Goal: Task Accomplishment & Management: Manage account settings

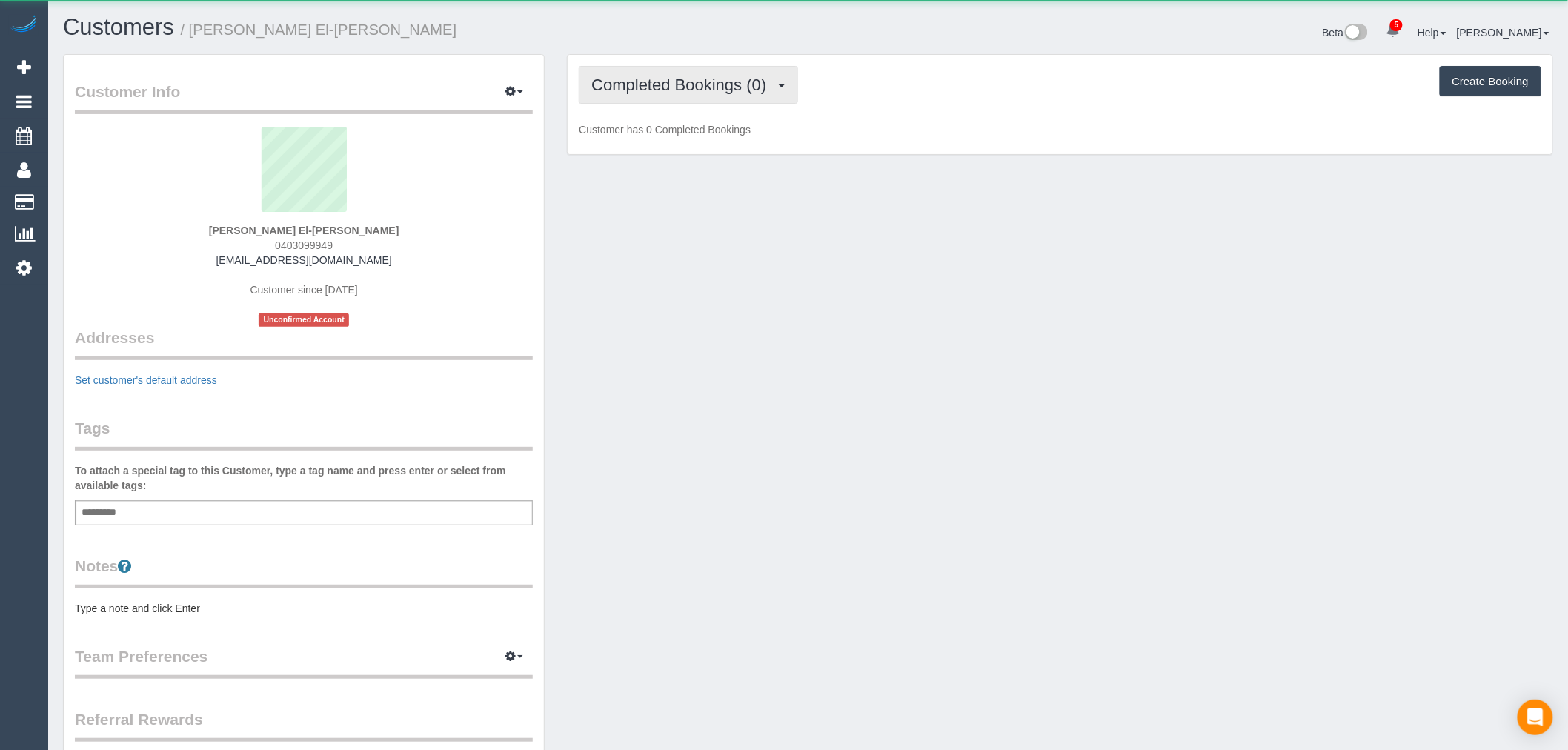
click at [717, 89] on span "Completed Bookings (0)" at bounding box center [683, 84] width 183 height 19
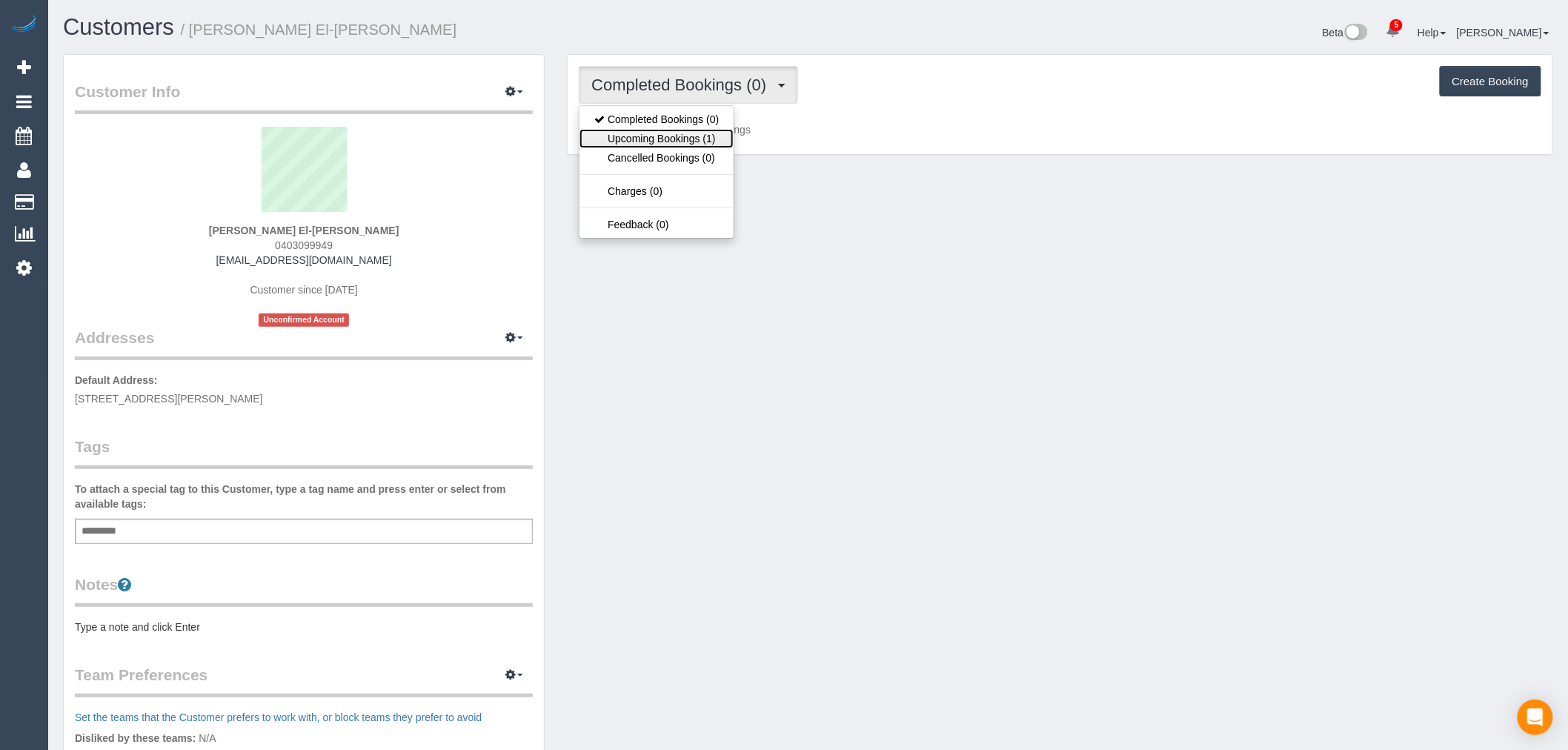
click at [713, 135] on link "Upcoming Bookings (1)" at bounding box center [656, 138] width 154 height 19
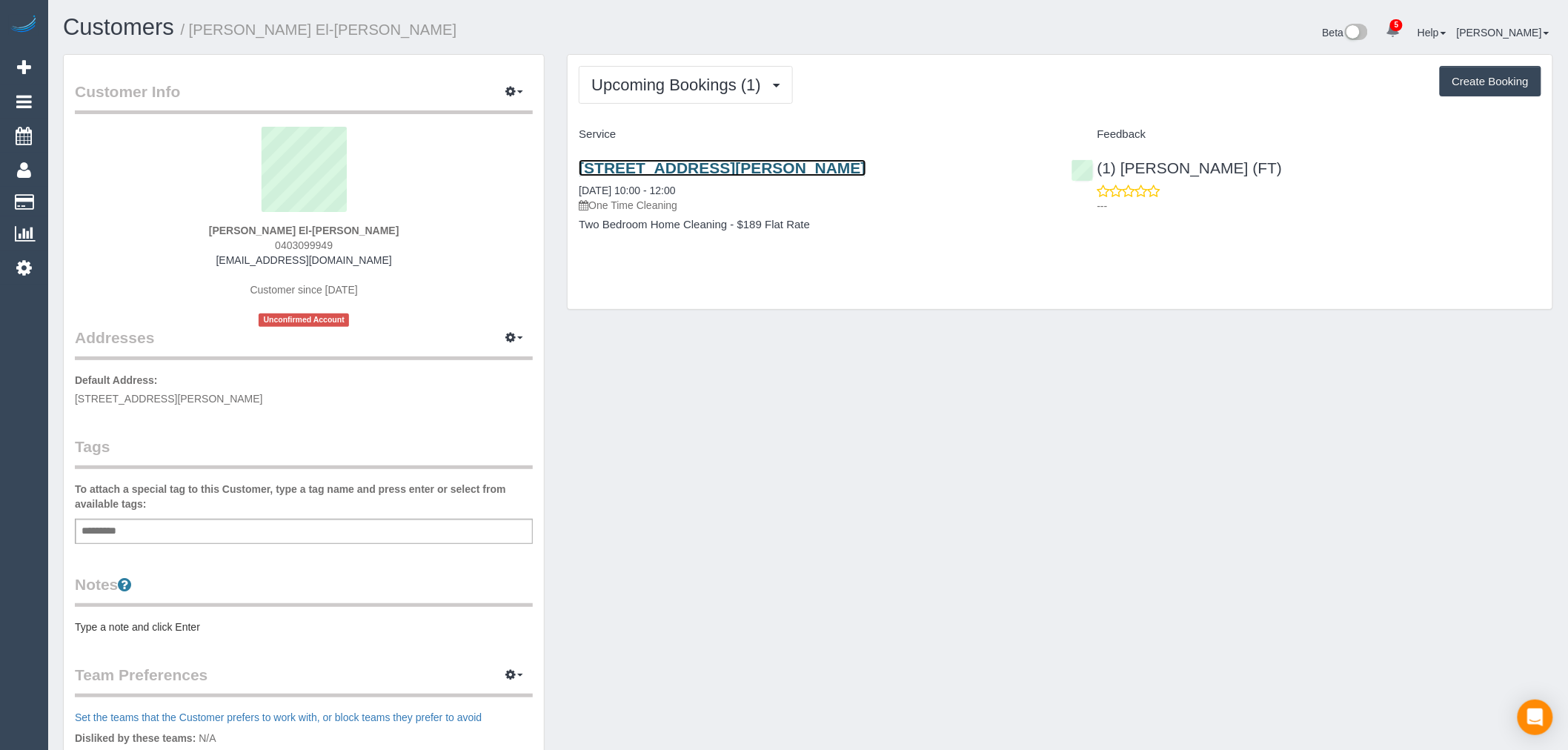
click at [723, 162] on link "2/14 Ila Street, Glenroy, VIC 3046" at bounding box center [721, 168] width 287 height 17
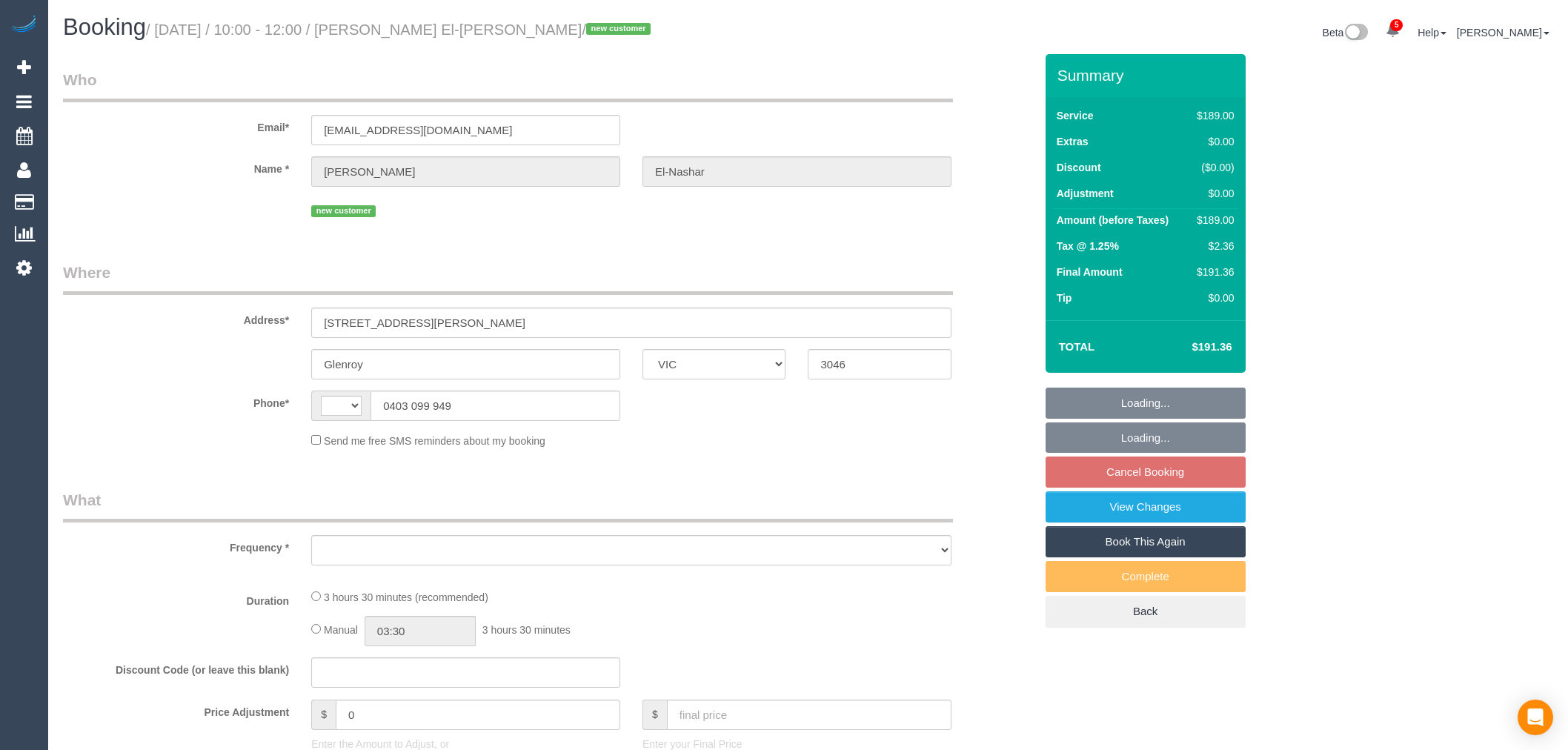
select select "VIC"
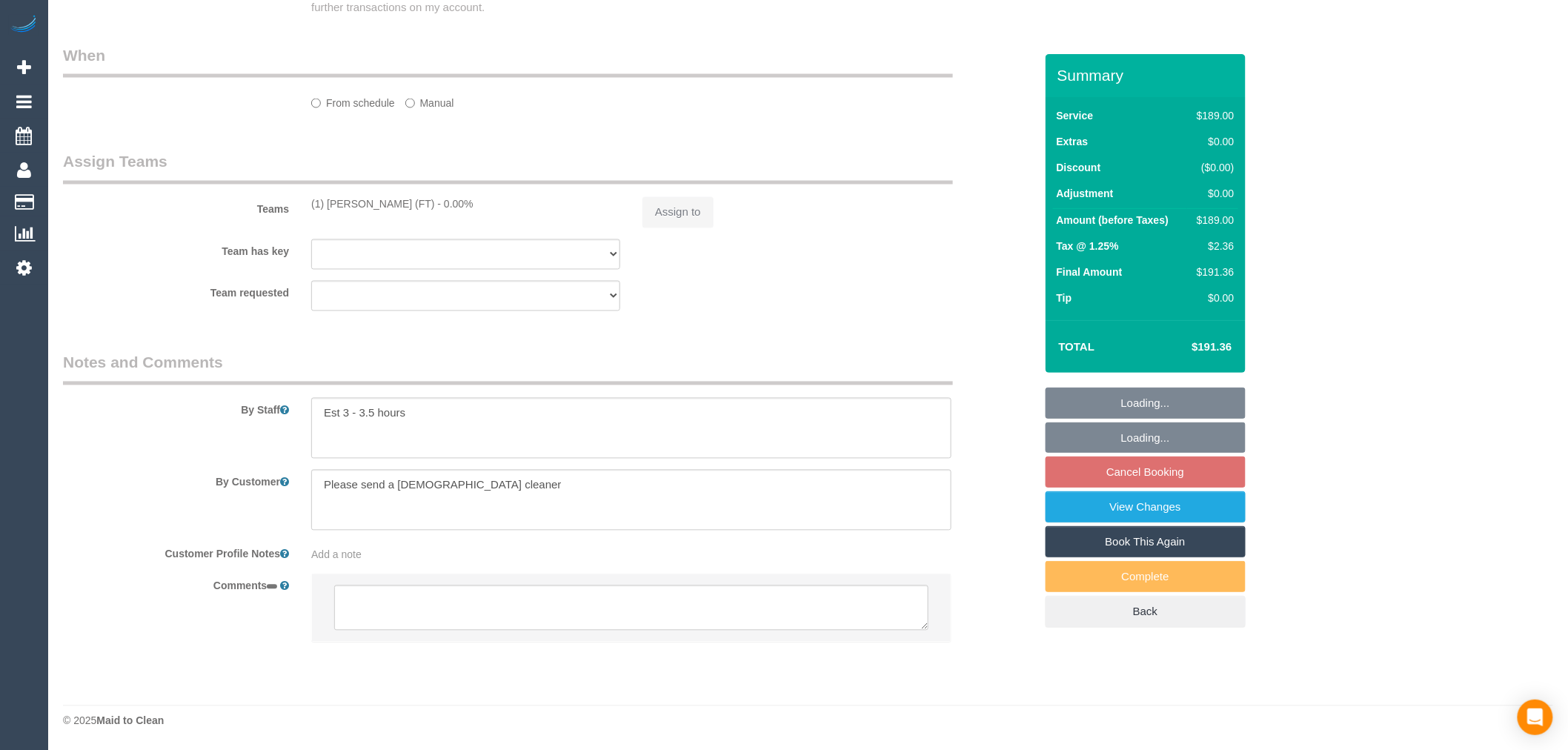
select select "string:stripe-pm_1S6OTd2GScqysDRVItjMm8UR"
select select "number:28"
select select "number:14"
select select "number:19"
select select "number:25"
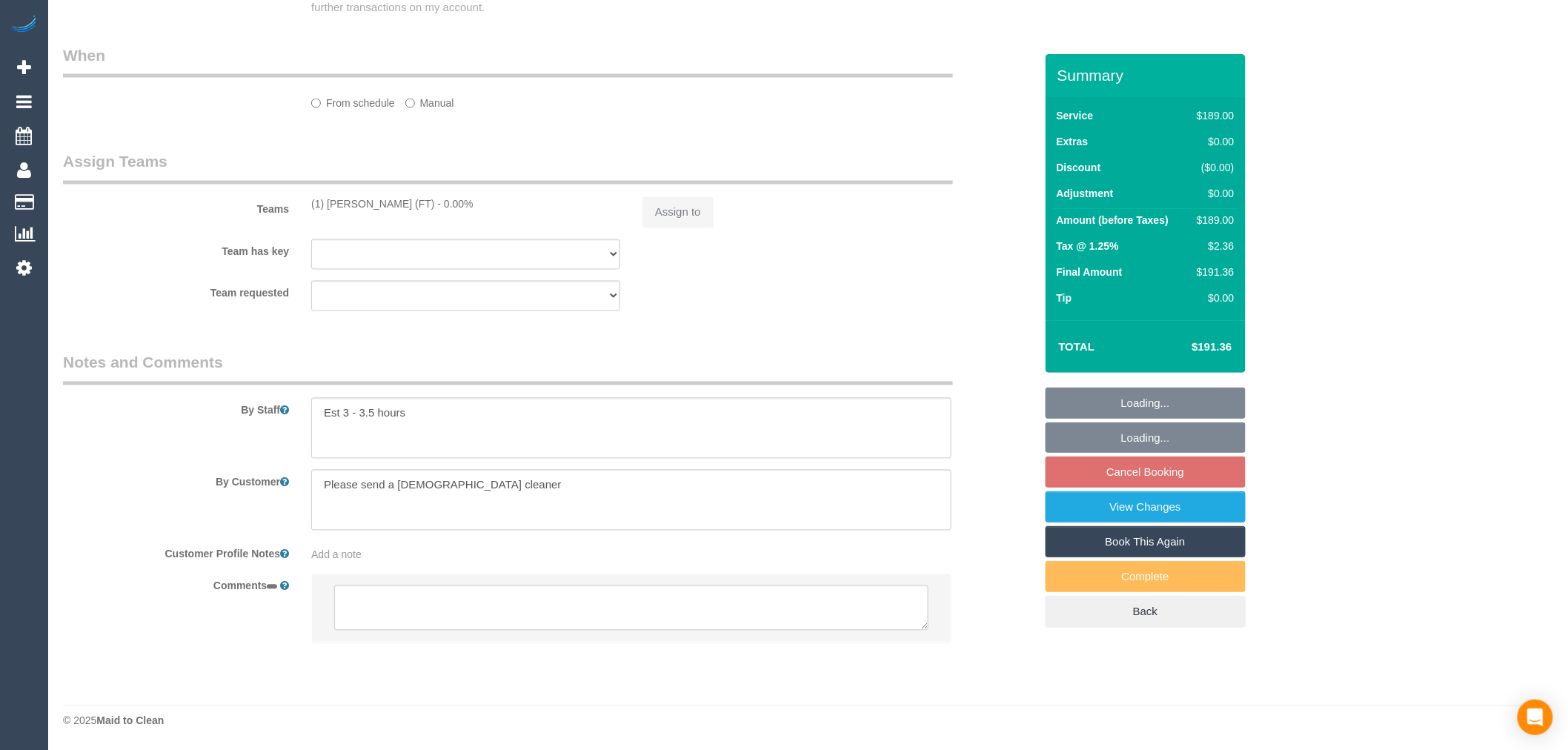
select select "number:35"
select select "number:11"
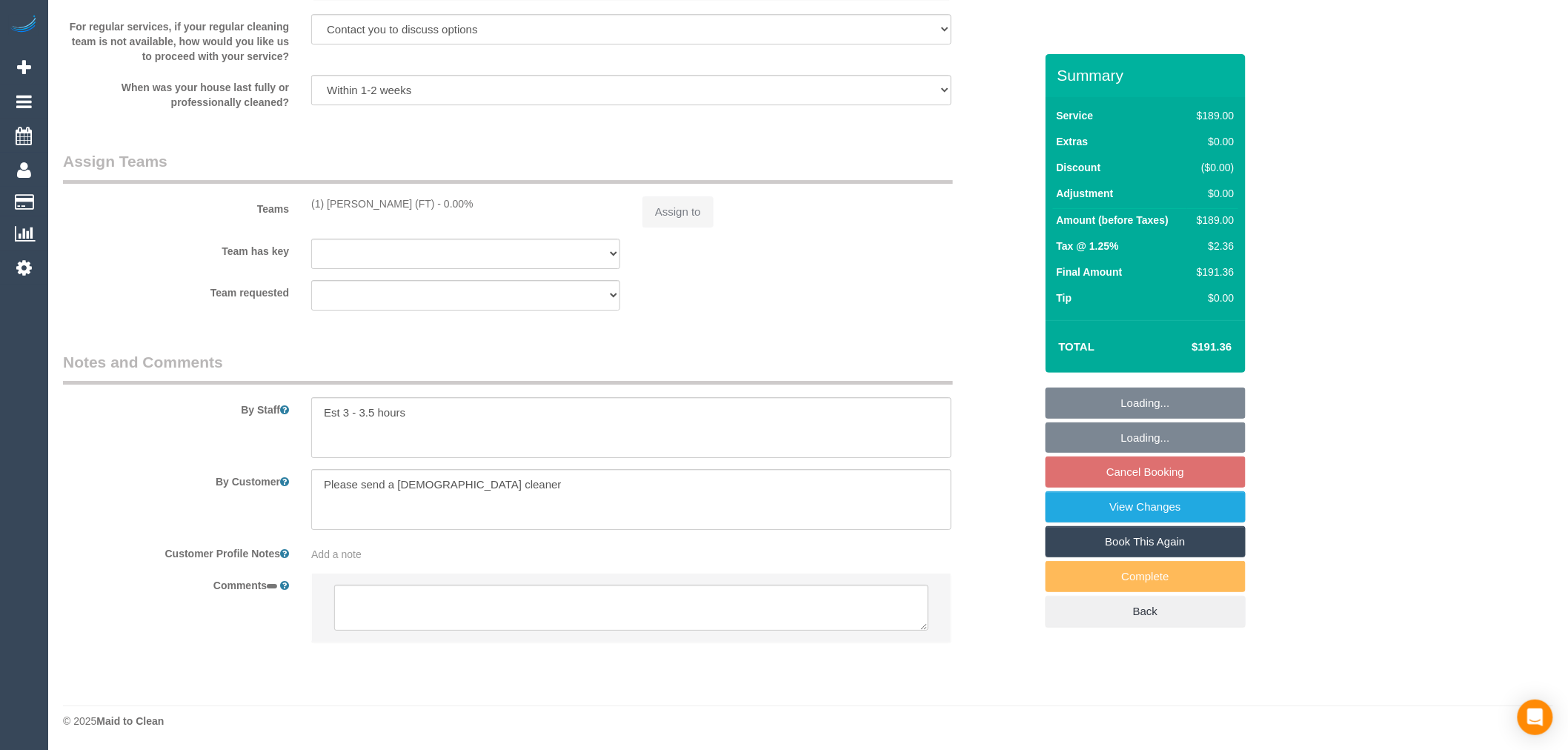
select select "string:AU"
select select "object:831"
select select "spot3"
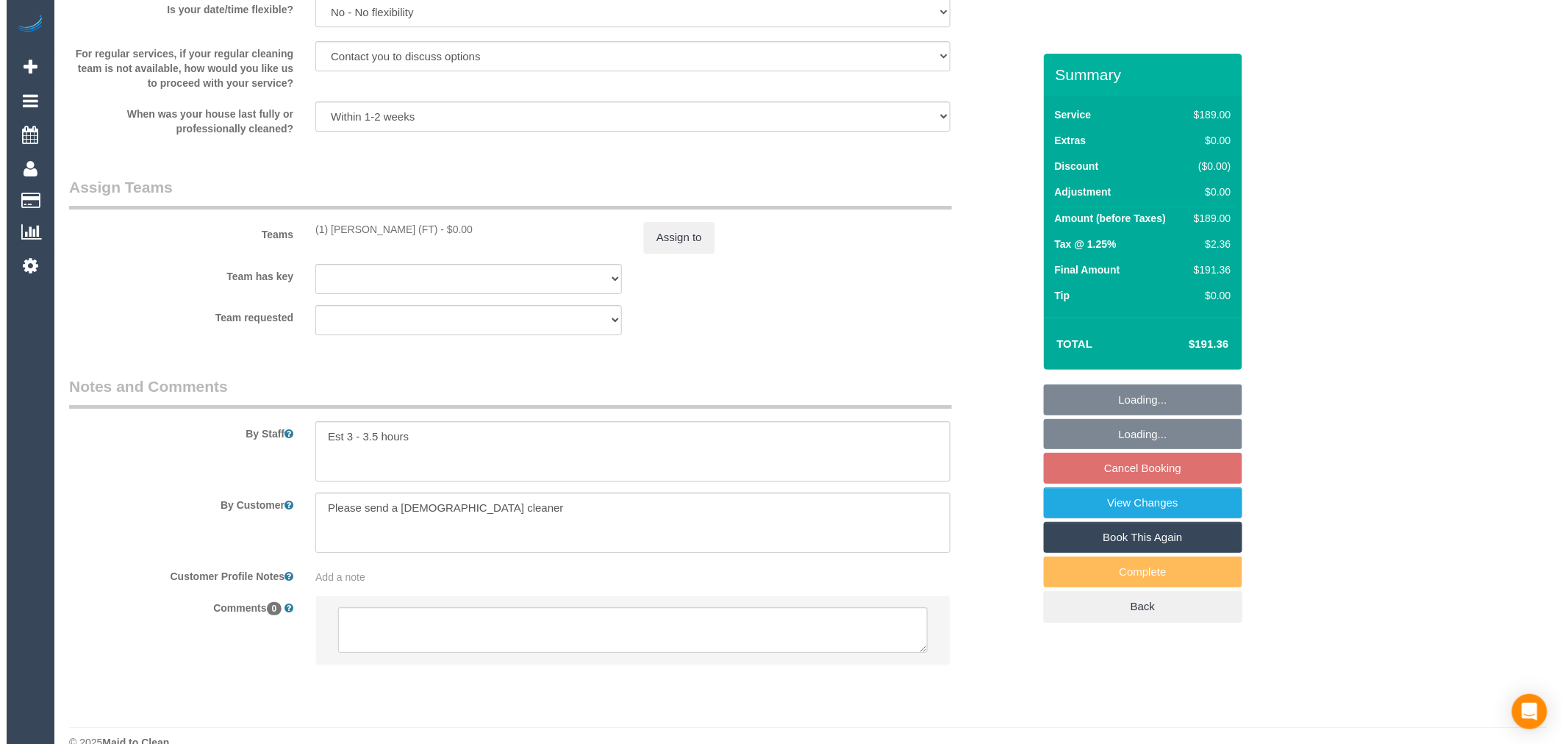
scroll to position [2085, 0]
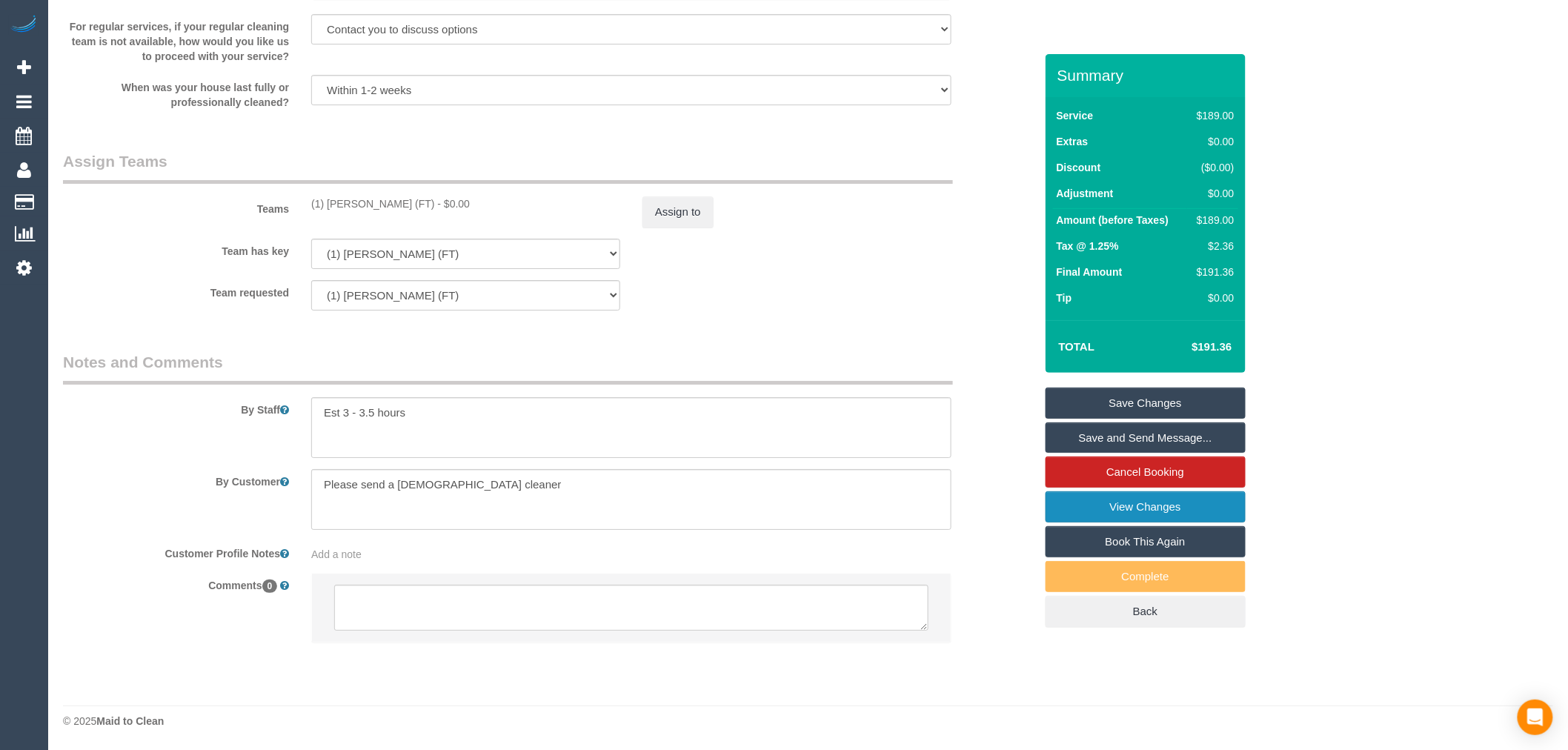
click at [1176, 501] on link "View Changes" at bounding box center [1146, 506] width 200 height 31
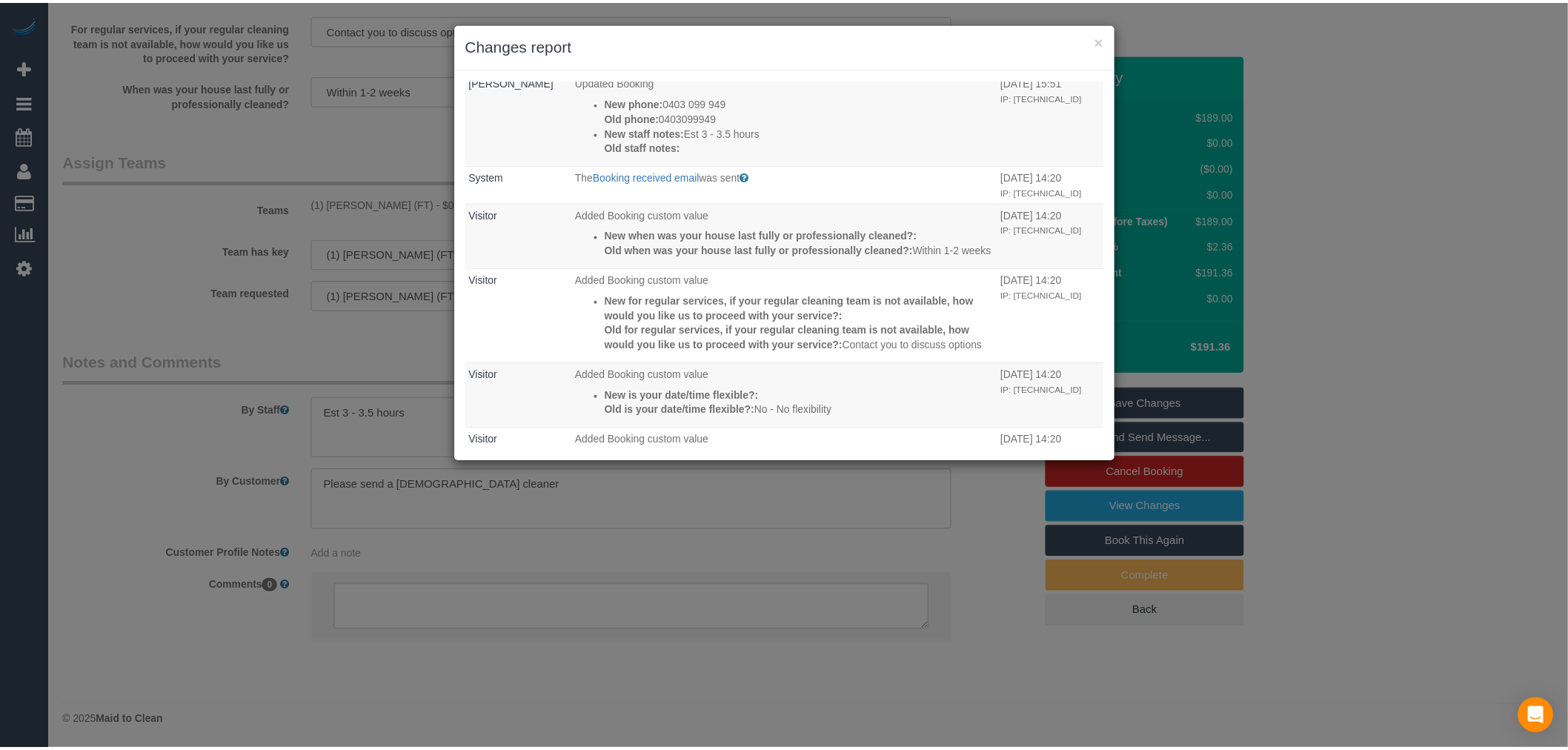
scroll to position [0, 0]
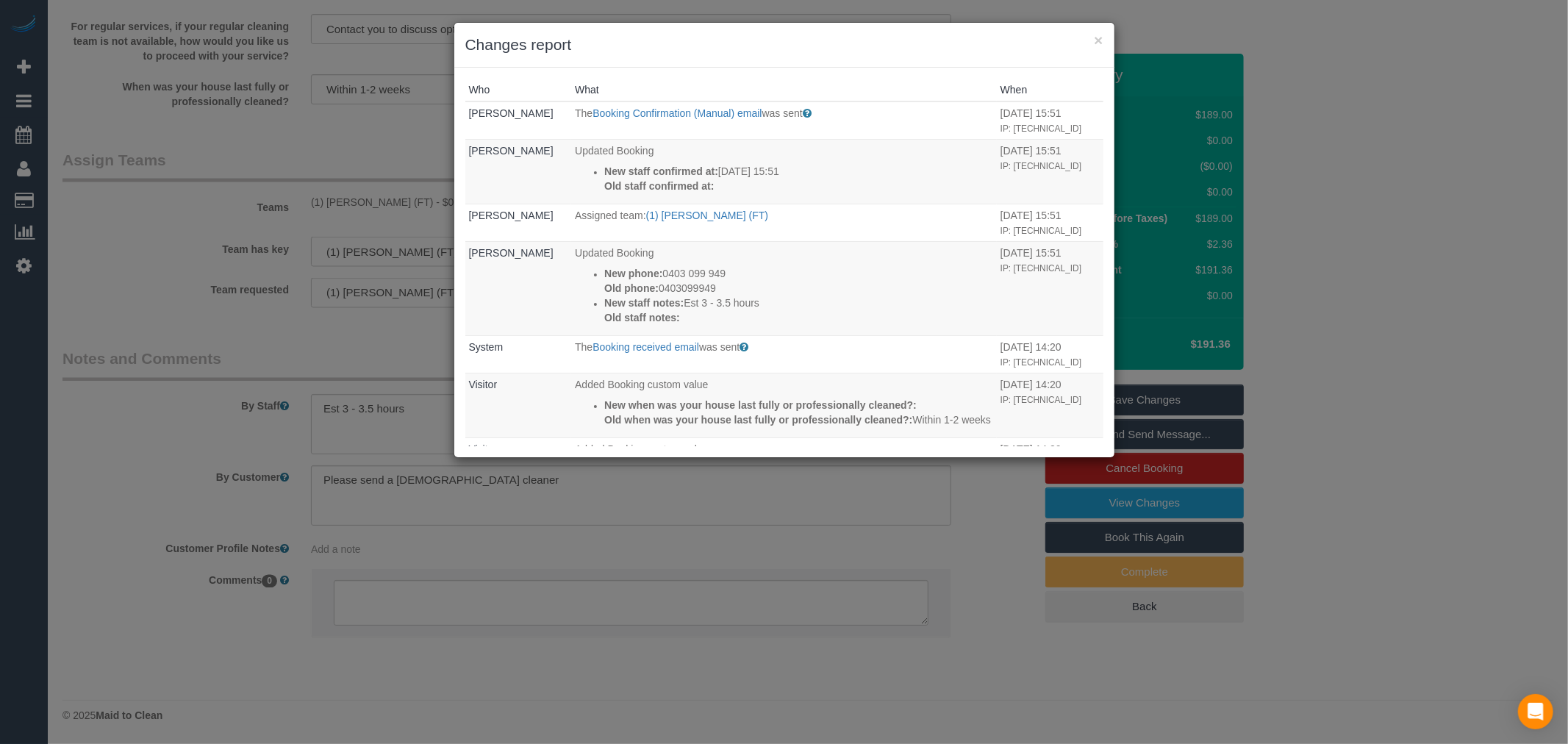
click at [1104, 39] on div "× Changes report" at bounding box center [784, 45] width 660 height 45
click at [1102, 39] on button "×" at bounding box center [1098, 40] width 9 height 16
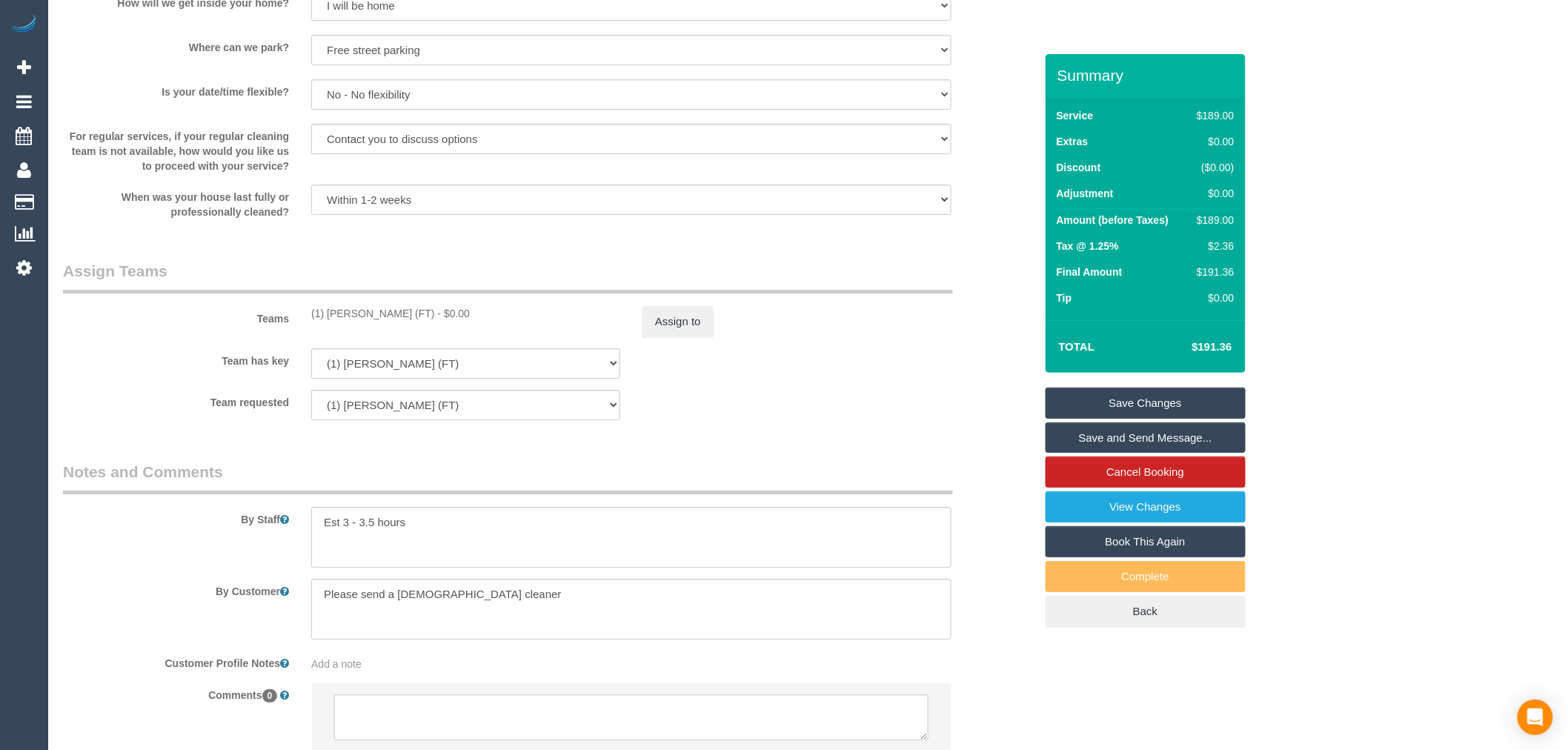
scroll to position [2102, 0]
